Goal: Information Seeking & Learning: Find specific fact

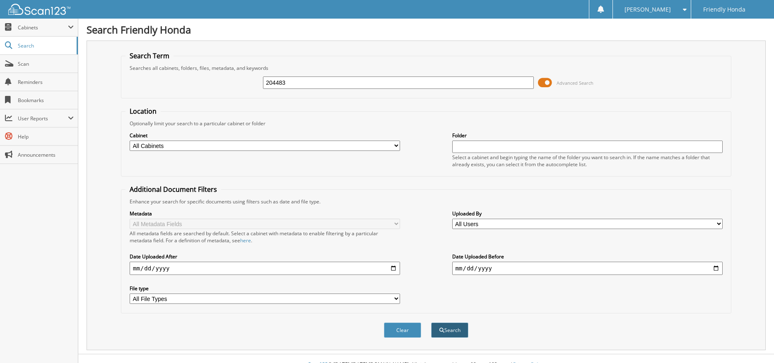
type input "204483"
click at [449, 331] on button "Search" at bounding box center [449, 330] width 37 height 15
click at [491, 147] on input "text" at bounding box center [587, 147] width 270 height 12
type input "GIORICEO"
click at [447, 332] on button "Search" at bounding box center [449, 330] width 37 height 15
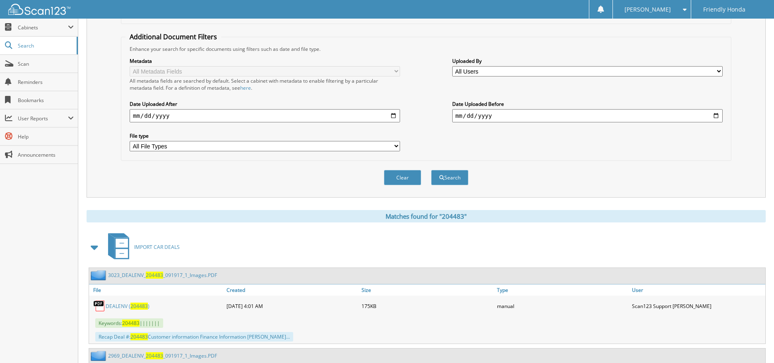
scroll to position [166, 0]
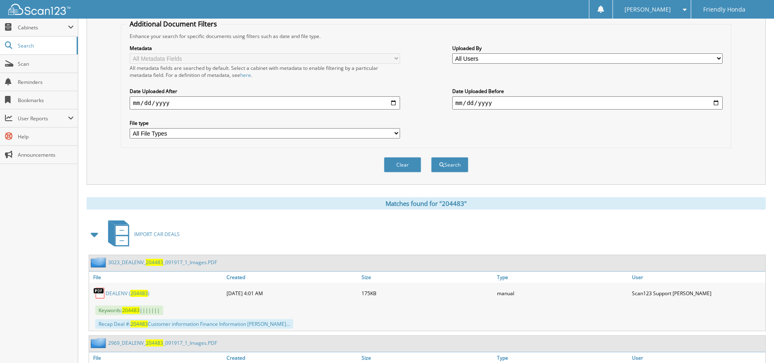
click at [139, 264] on link "3023_DEALENV_ 204483 _091917_1_Images.PDF" at bounding box center [162, 262] width 109 height 7
